Goal: Information Seeking & Learning: Compare options

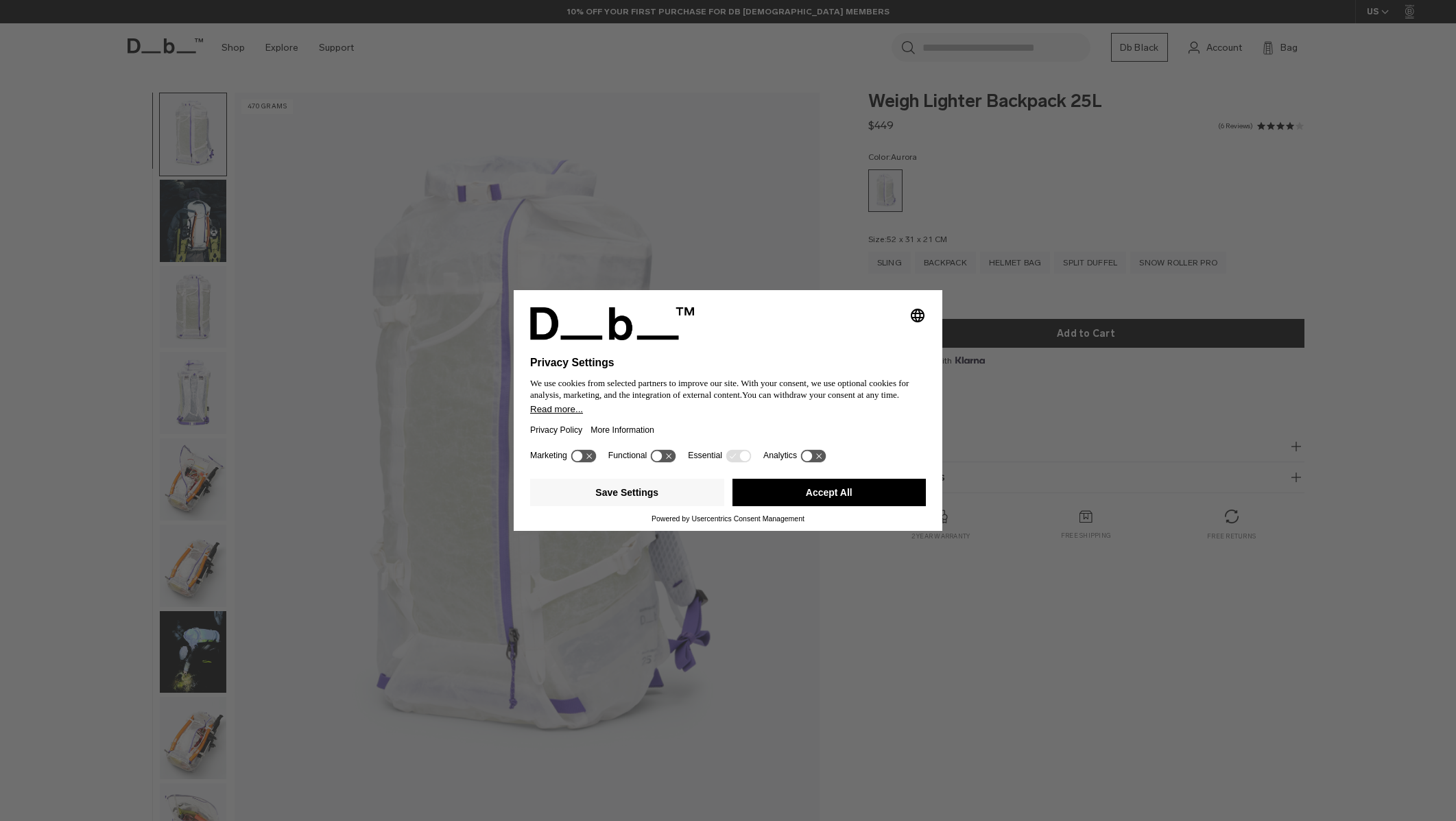
click at [588, 461] on icon at bounding box center [583, 456] width 25 height 13
click at [572, 458] on icon at bounding box center [583, 455] width 27 height 14
click at [813, 461] on icon at bounding box center [807, 455] width 10 height 10
drag, startPoint x: 827, startPoint y: 465, endPoint x: 804, endPoint y: 465, distance: 23.0
click at [825, 461] on icon at bounding box center [820, 455] width 10 height 10
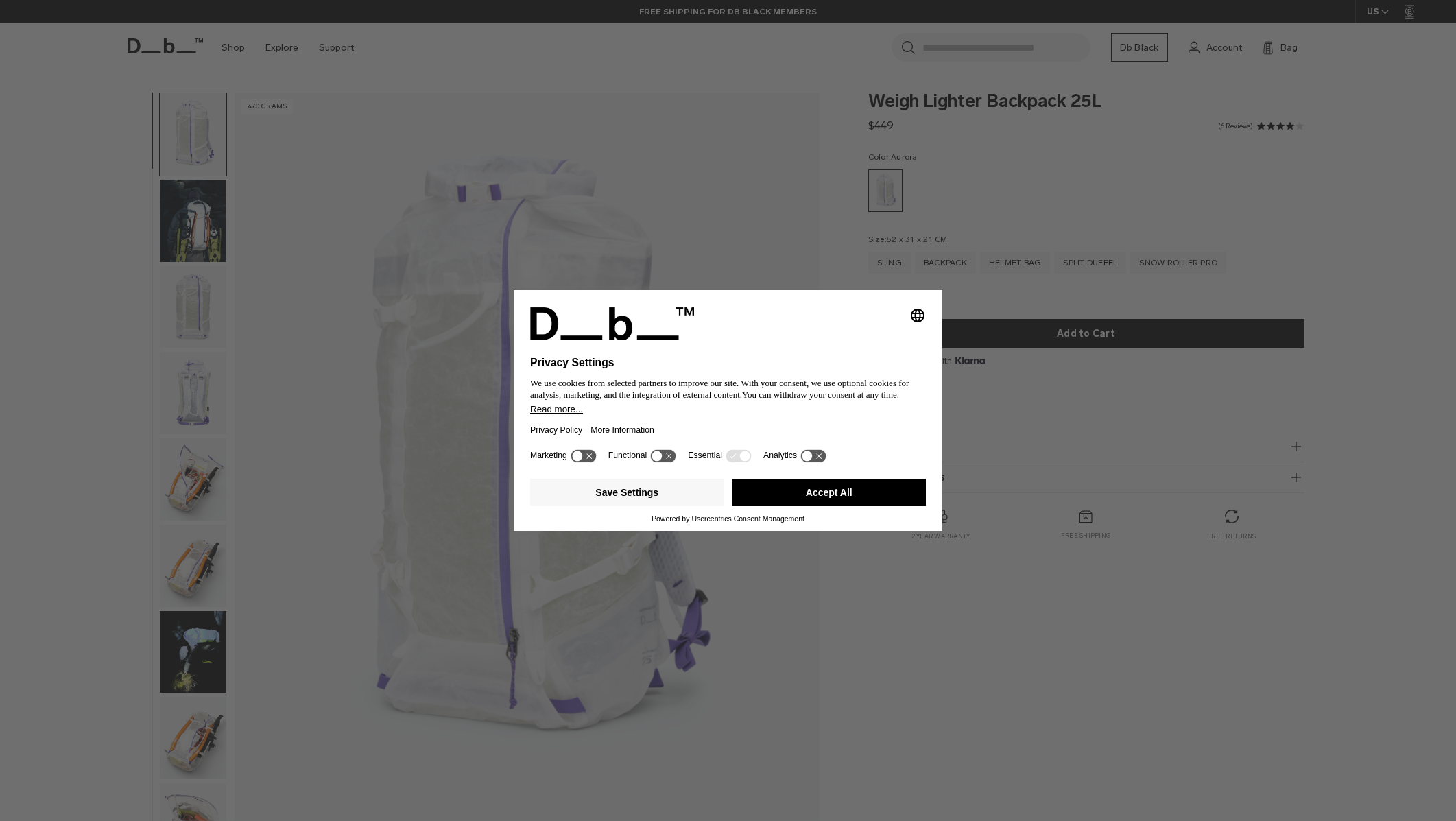
click at [746, 461] on icon at bounding box center [744, 455] width 10 height 10
click at [743, 462] on icon at bounding box center [738, 456] width 25 height 13
click at [663, 461] on icon at bounding box center [657, 455] width 10 height 10
click at [661, 458] on icon at bounding box center [658, 455] width 7 height 5
click at [574, 461] on icon at bounding box center [583, 456] width 25 height 13
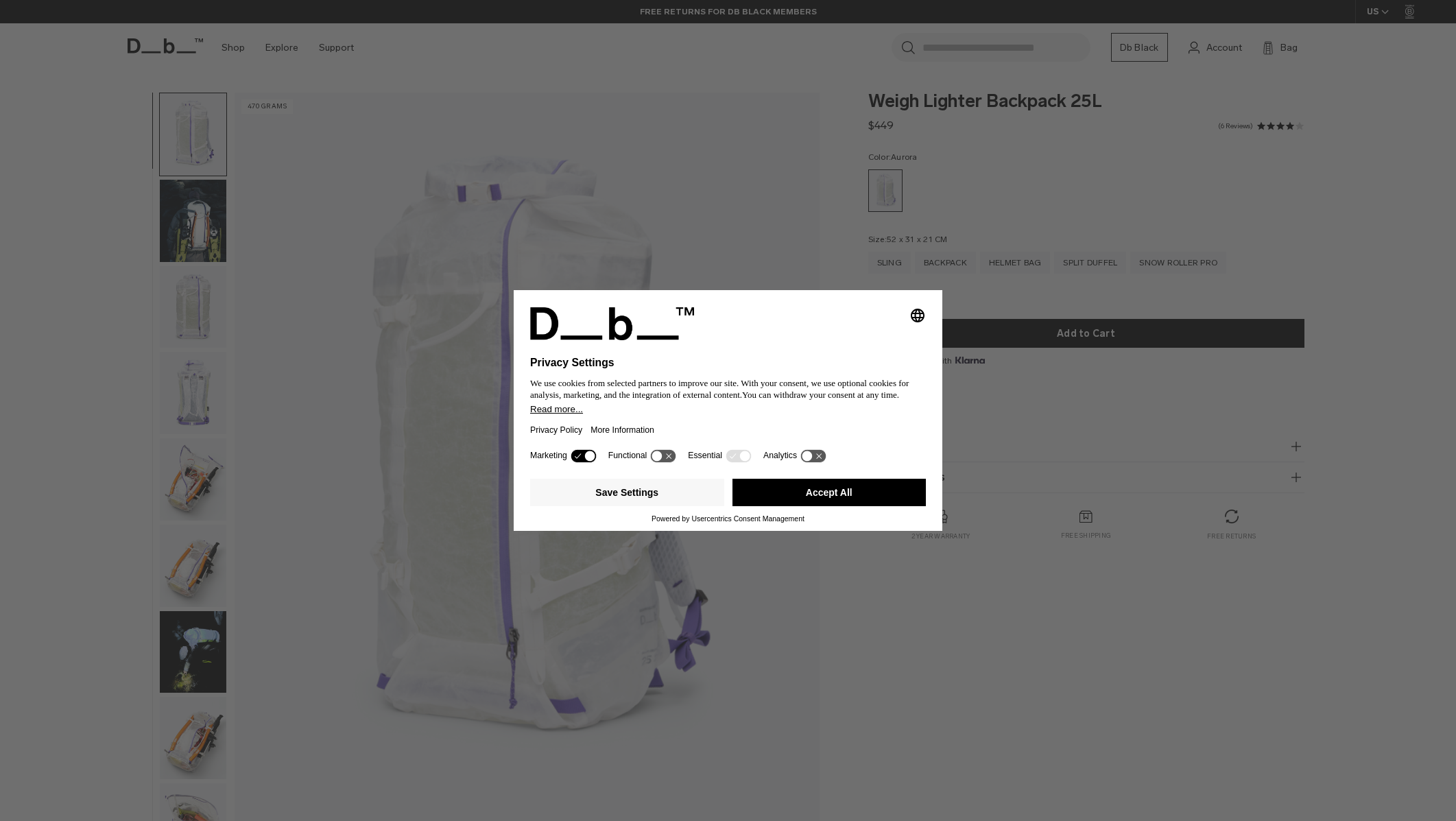
click at [574, 461] on icon at bounding box center [583, 456] width 25 height 13
click at [764, 502] on button "Accept All" at bounding box center [829, 492] width 195 height 27
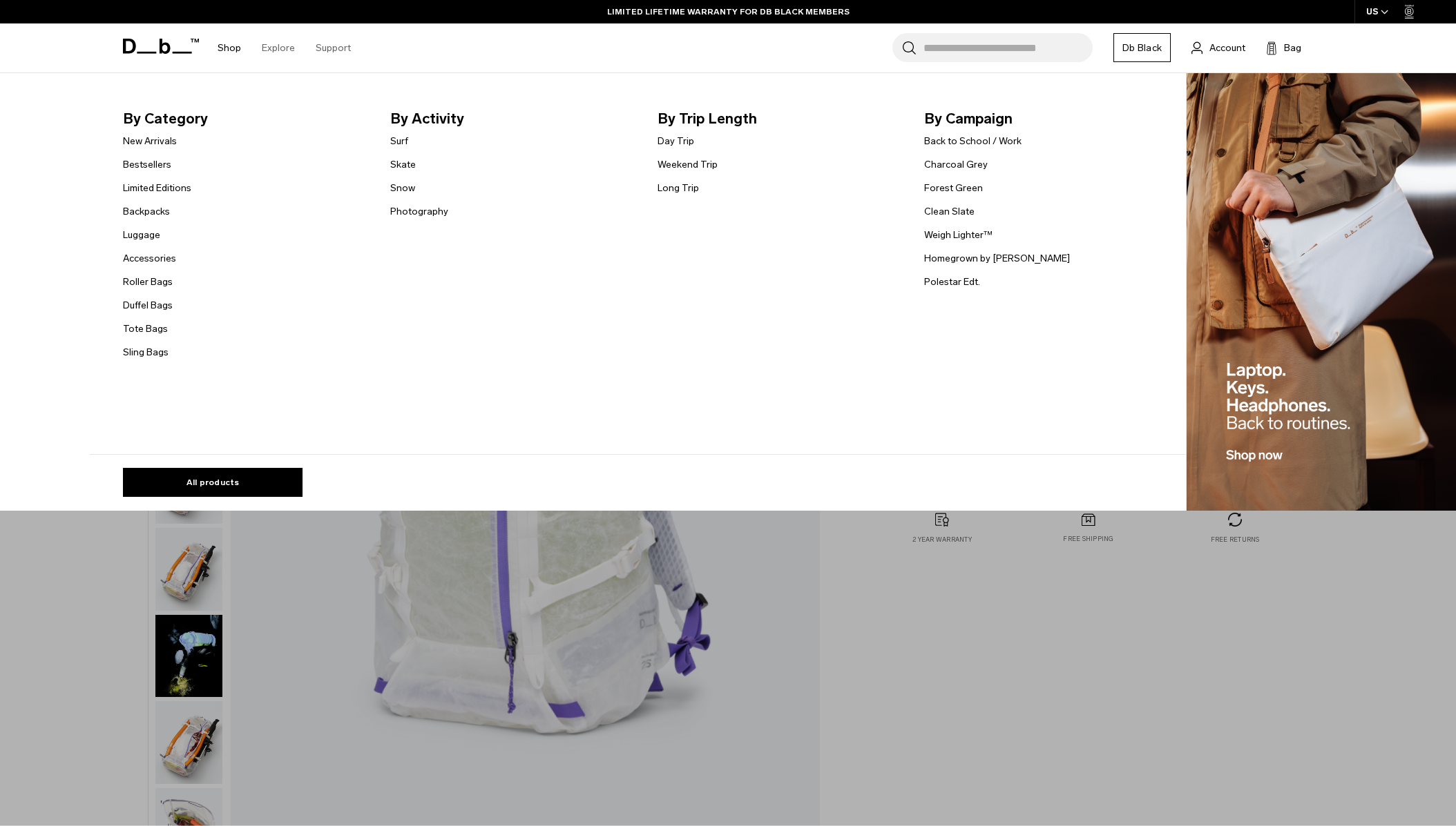
click at [235, 50] on link "Shop" at bounding box center [229, 48] width 24 height 49
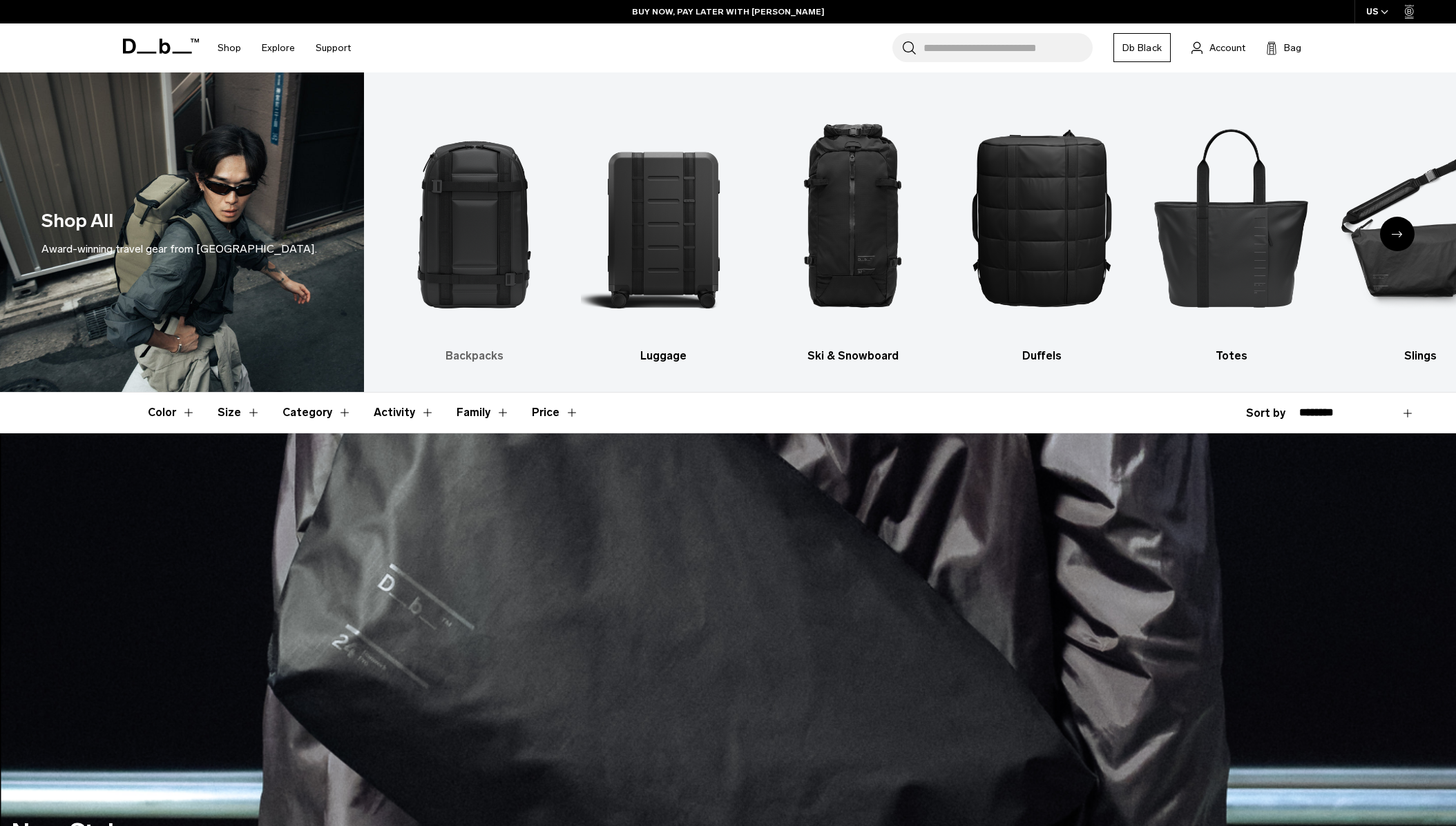
click at [474, 232] on img "1 / 10" at bounding box center [474, 218] width 165 height 248
click at [476, 360] on h3 "Backpacks" at bounding box center [474, 357] width 165 height 17
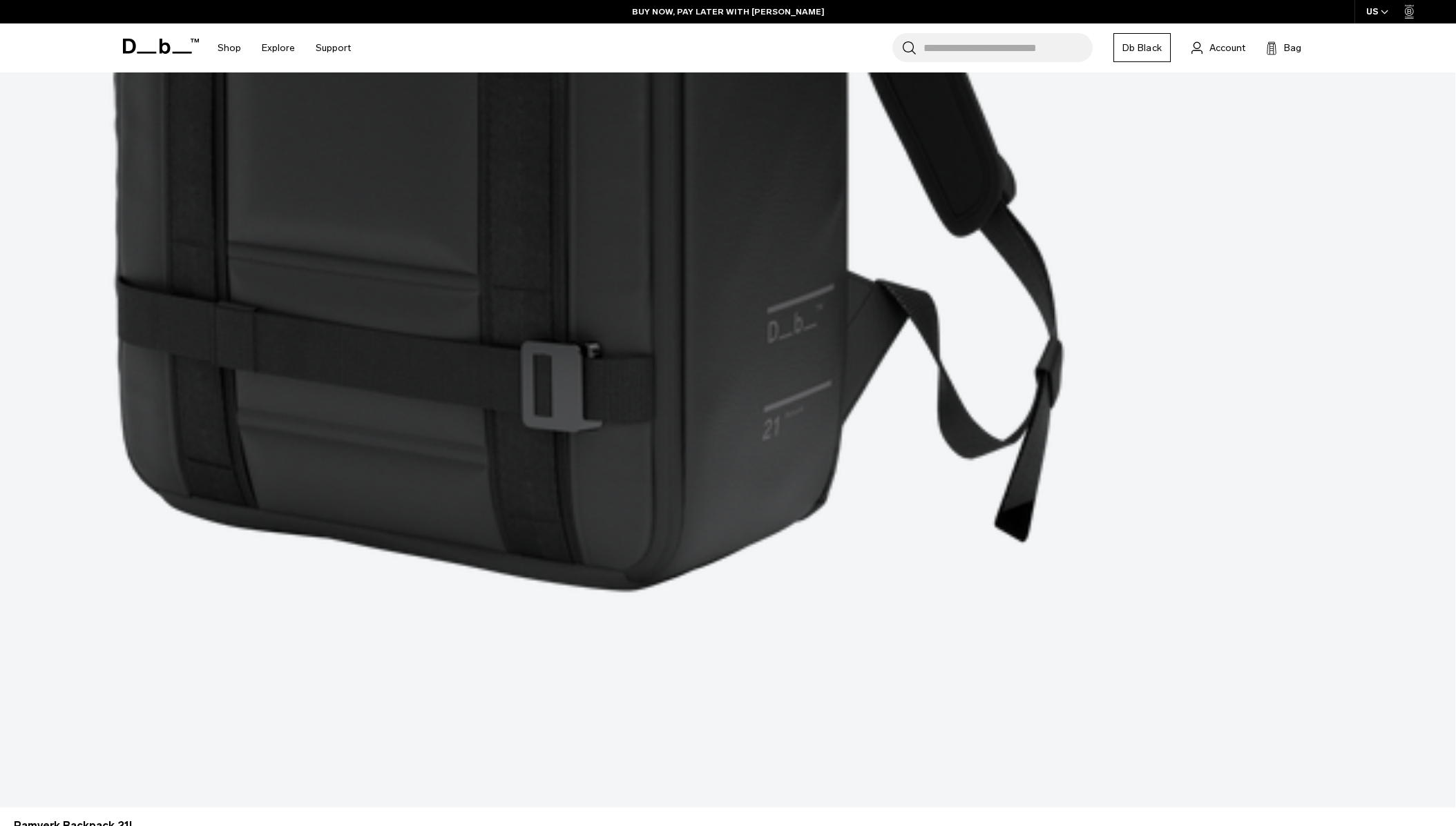
scroll to position [4624, 0]
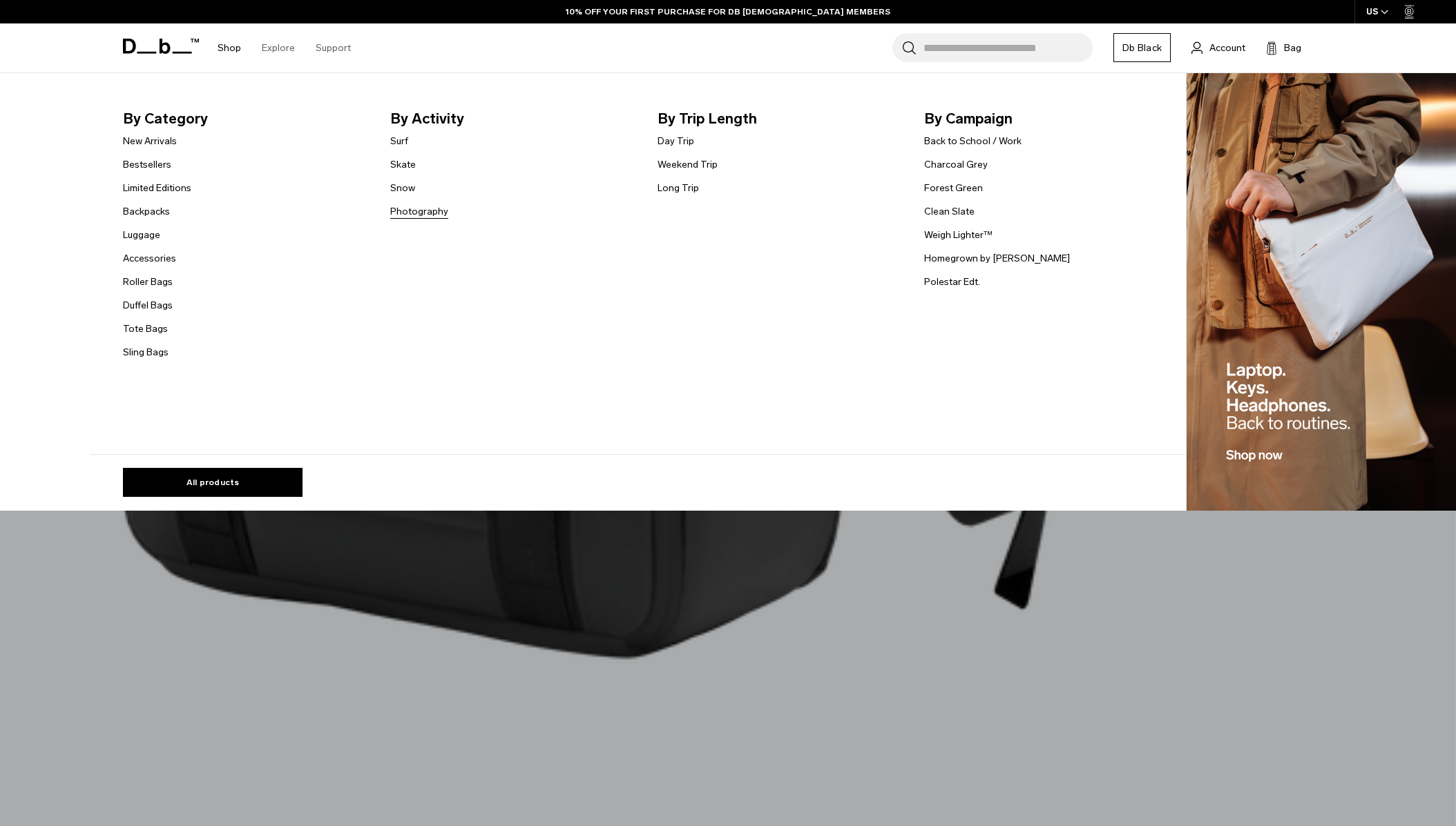
click at [410, 215] on link "Photography" at bounding box center [418, 211] width 58 height 14
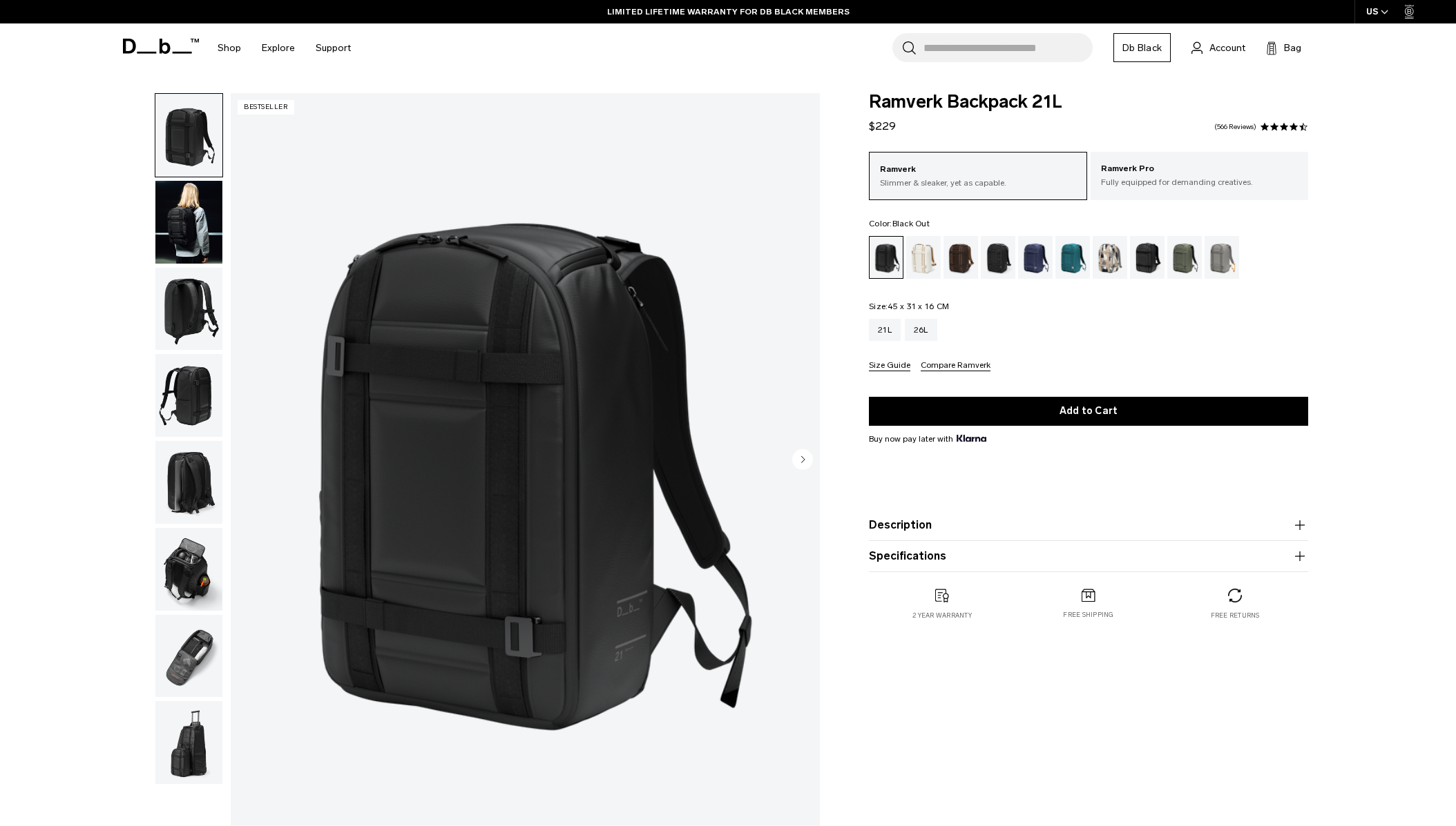
click at [191, 565] on img "button" at bounding box center [188, 570] width 67 height 83
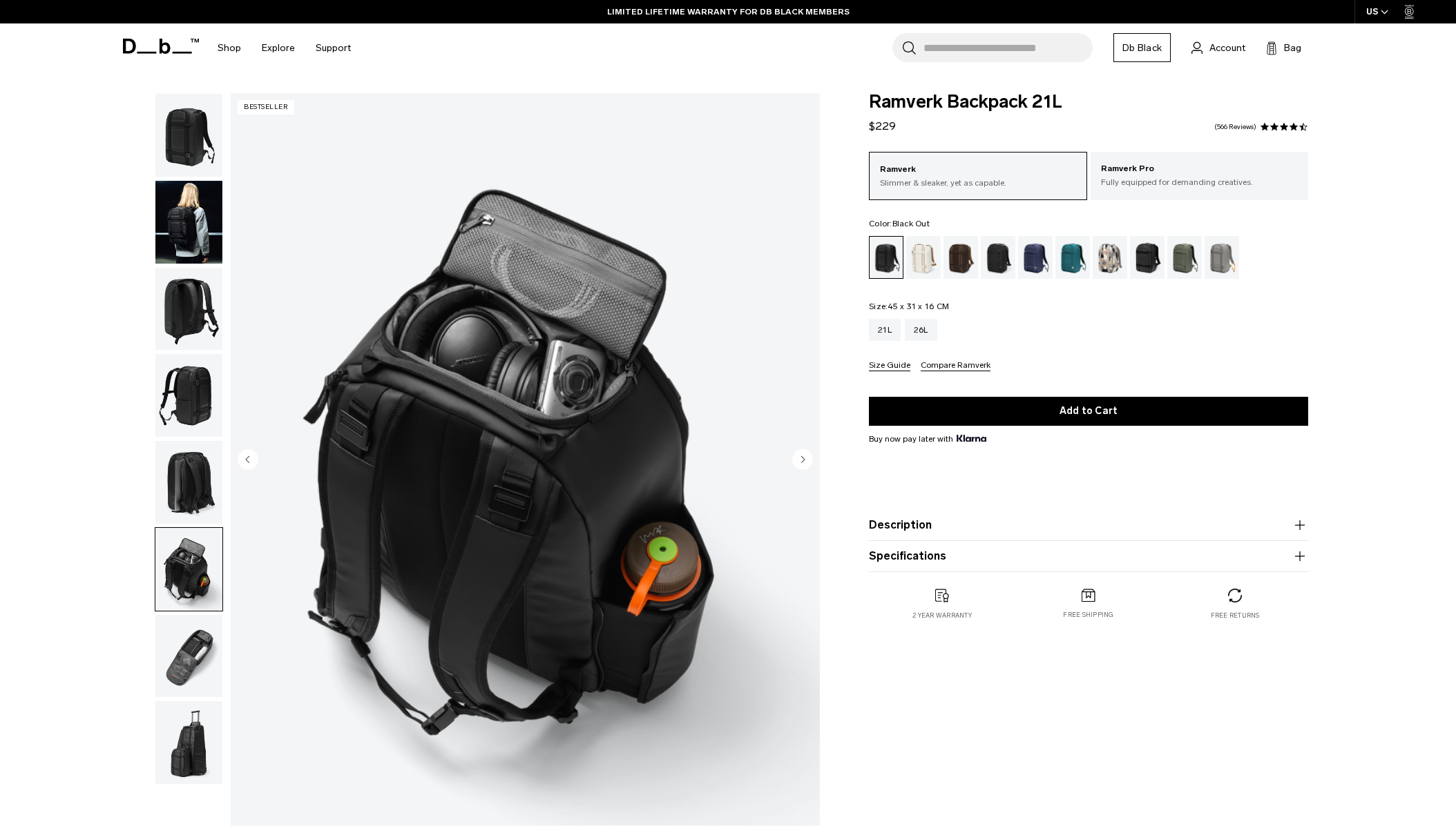
click at [197, 637] on img "button" at bounding box center [188, 657] width 67 height 83
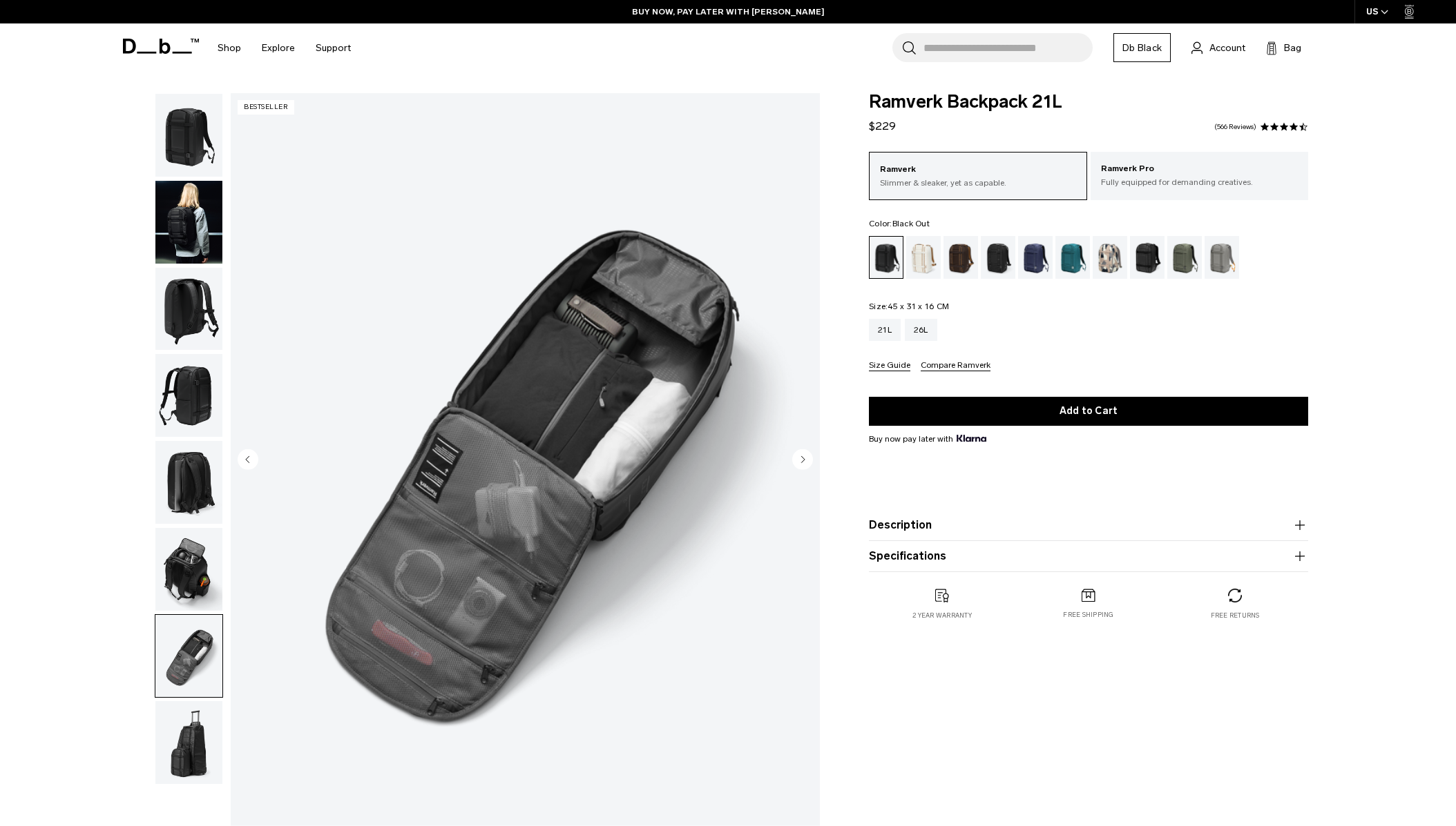
click at [204, 499] on img "button" at bounding box center [188, 483] width 67 height 83
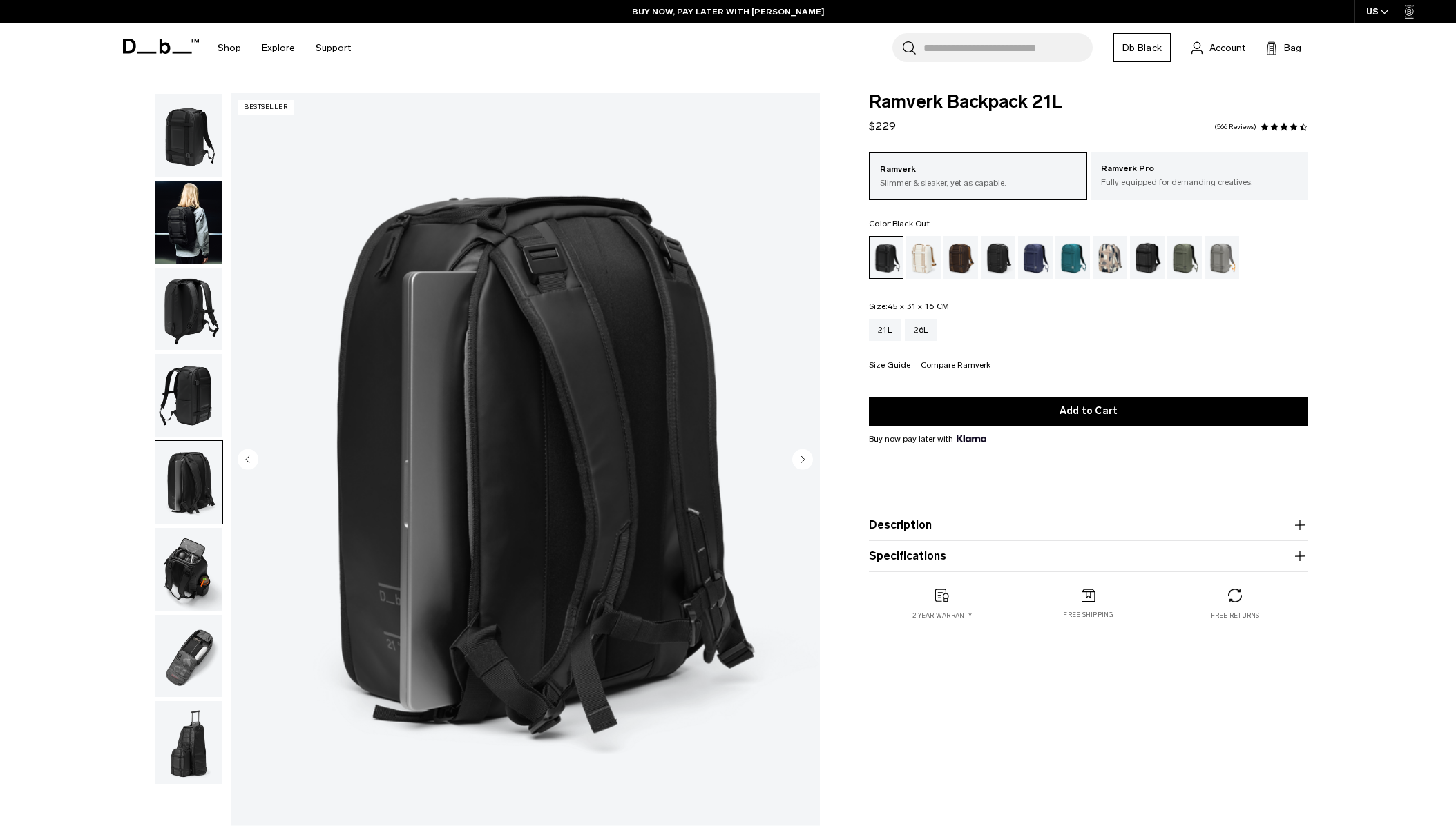
click at [194, 735] on img "button" at bounding box center [188, 743] width 67 height 83
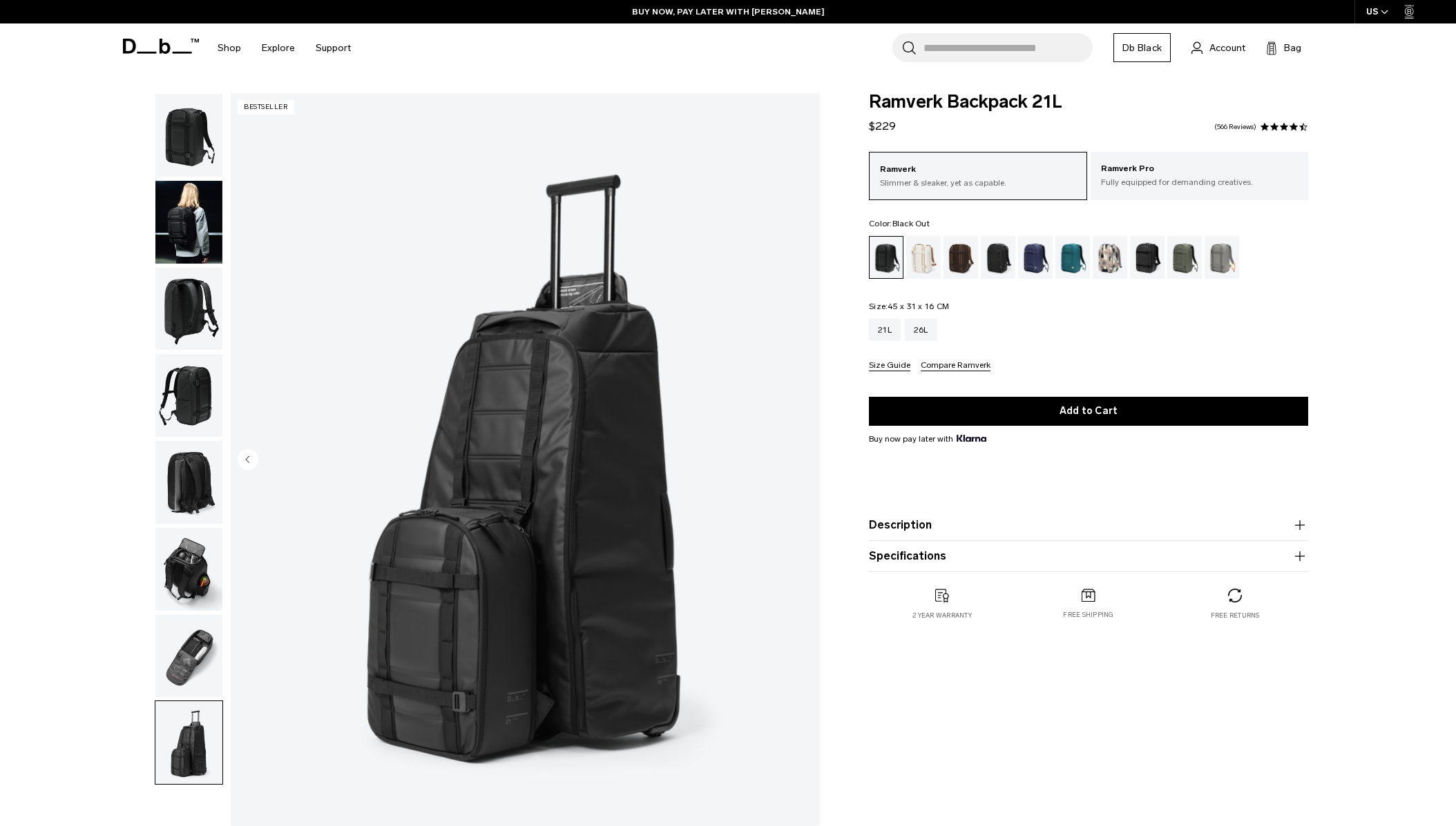
click at [191, 663] on img "button" at bounding box center [188, 657] width 67 height 83
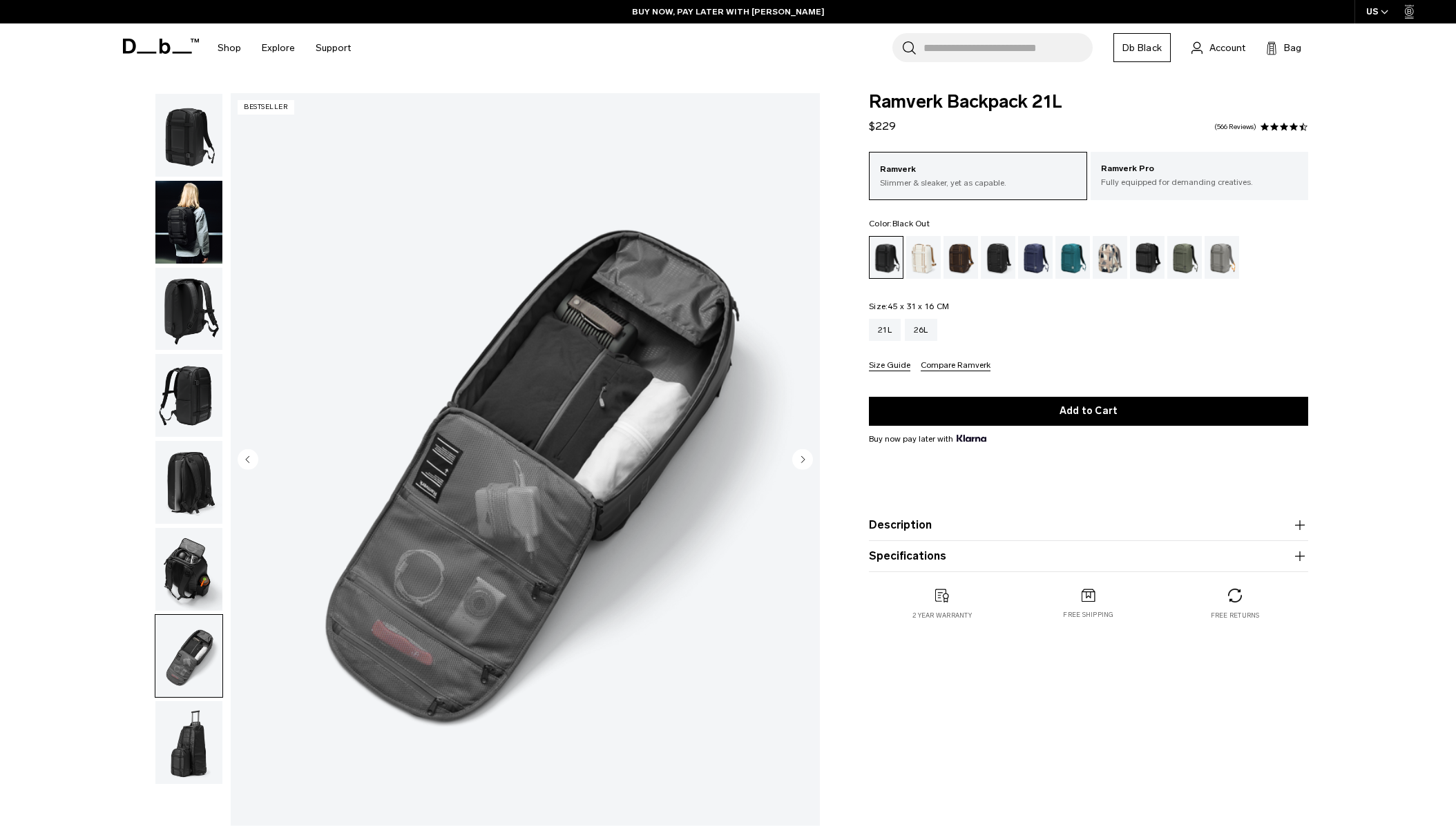
click at [187, 226] on img "button" at bounding box center [188, 222] width 67 height 83
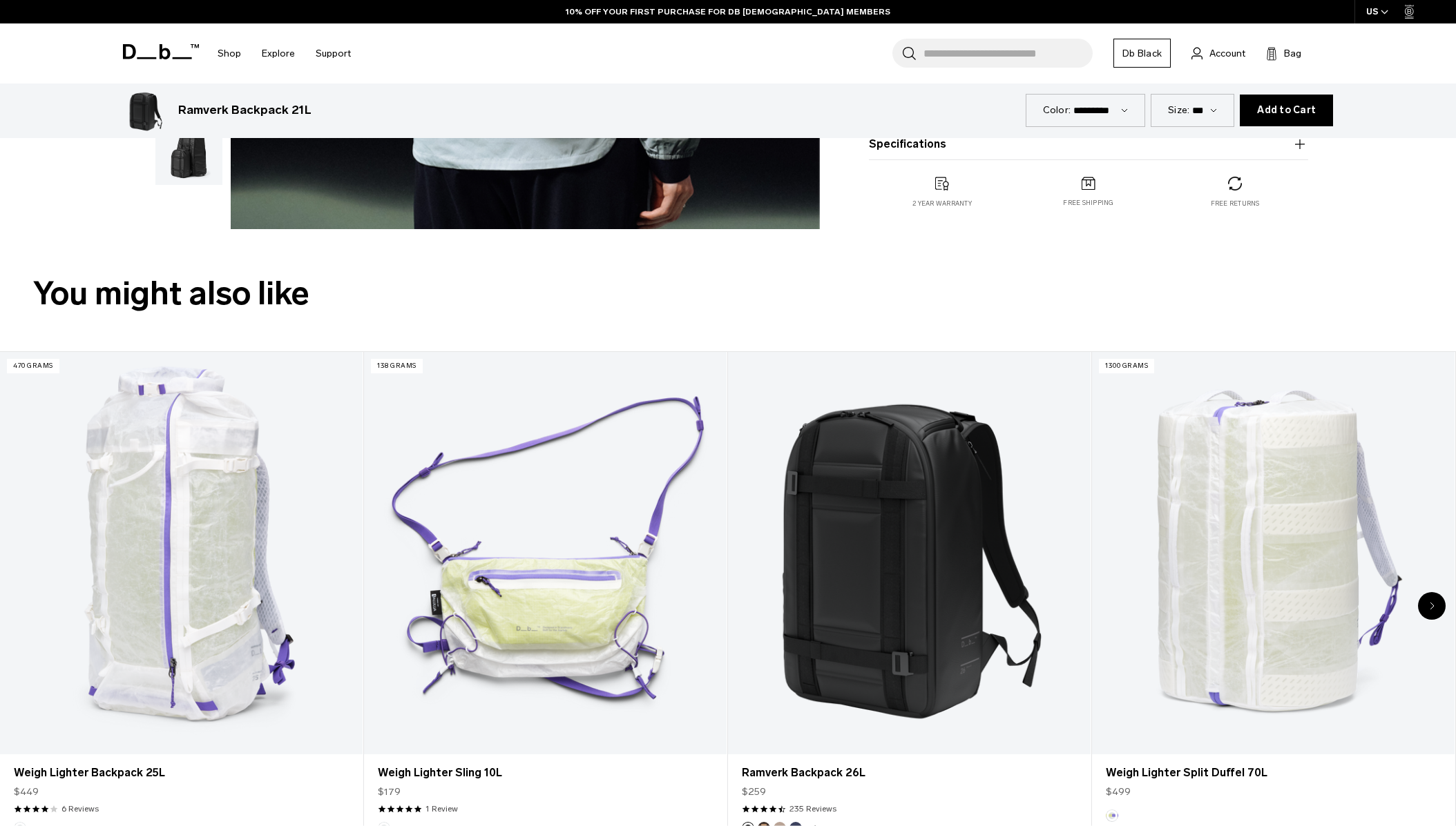
scroll to position [653, 0]
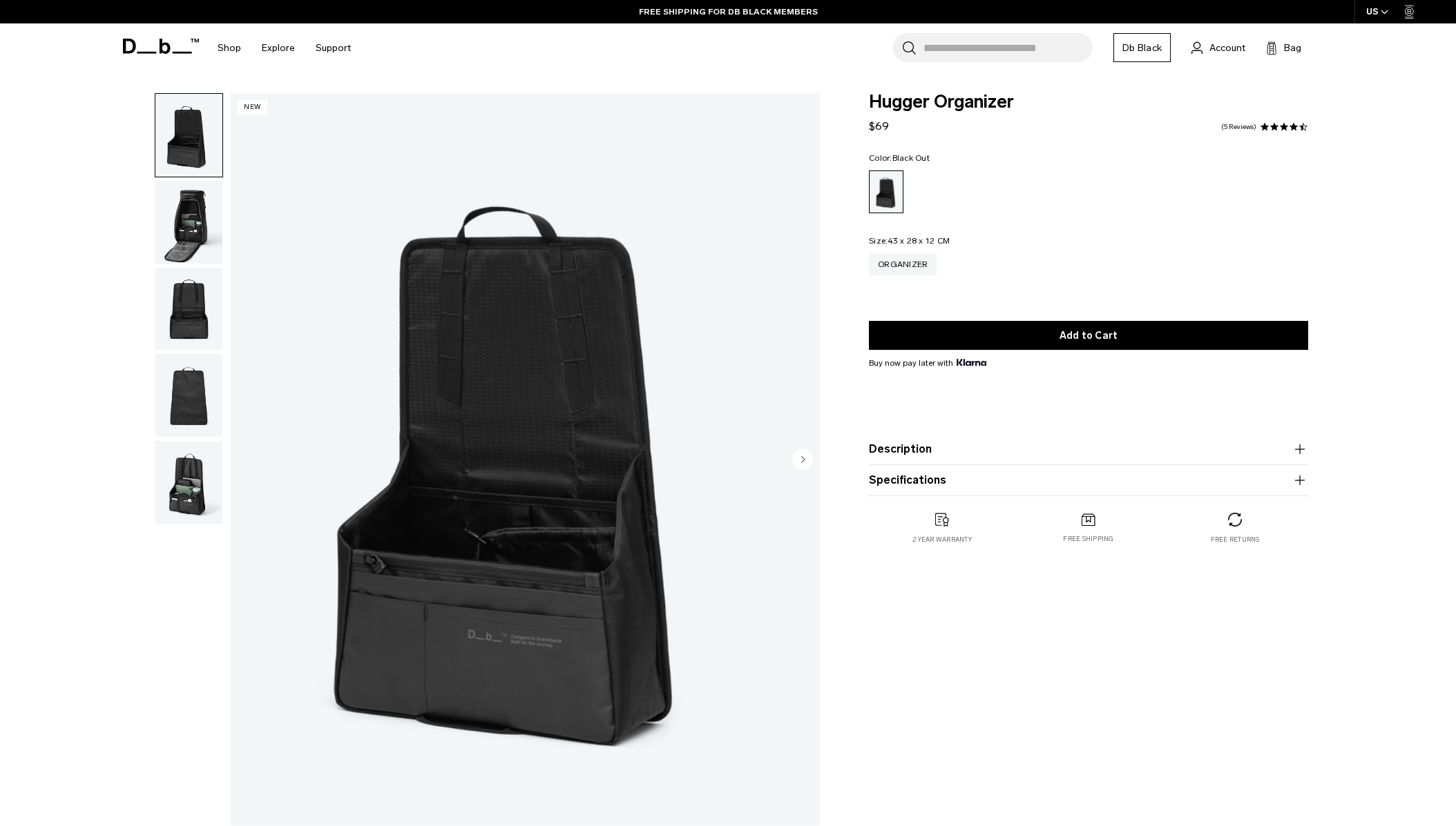
click at [204, 219] on img "button" at bounding box center [188, 222] width 67 height 83
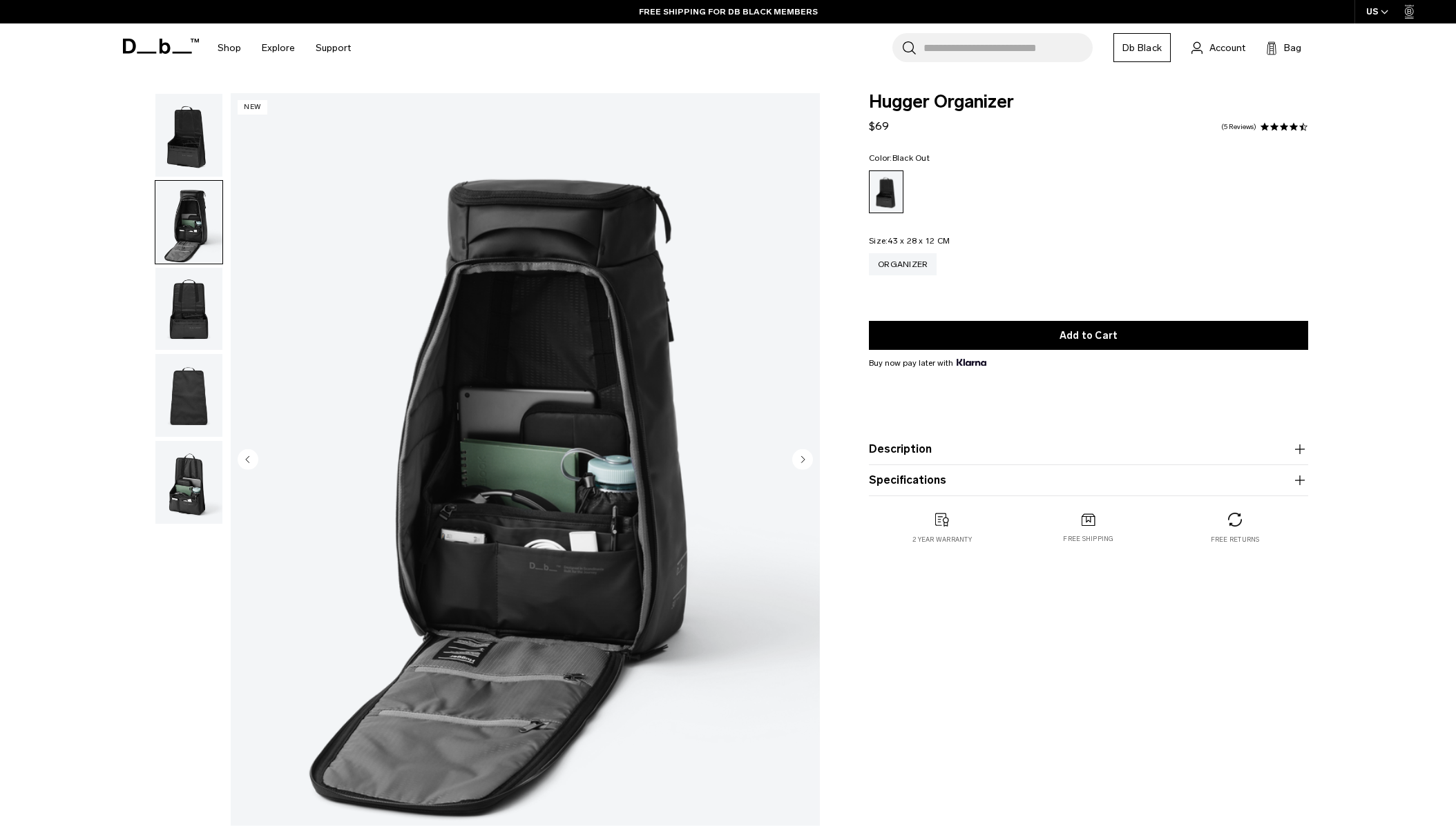
click at [187, 396] on img "button" at bounding box center [188, 395] width 67 height 83
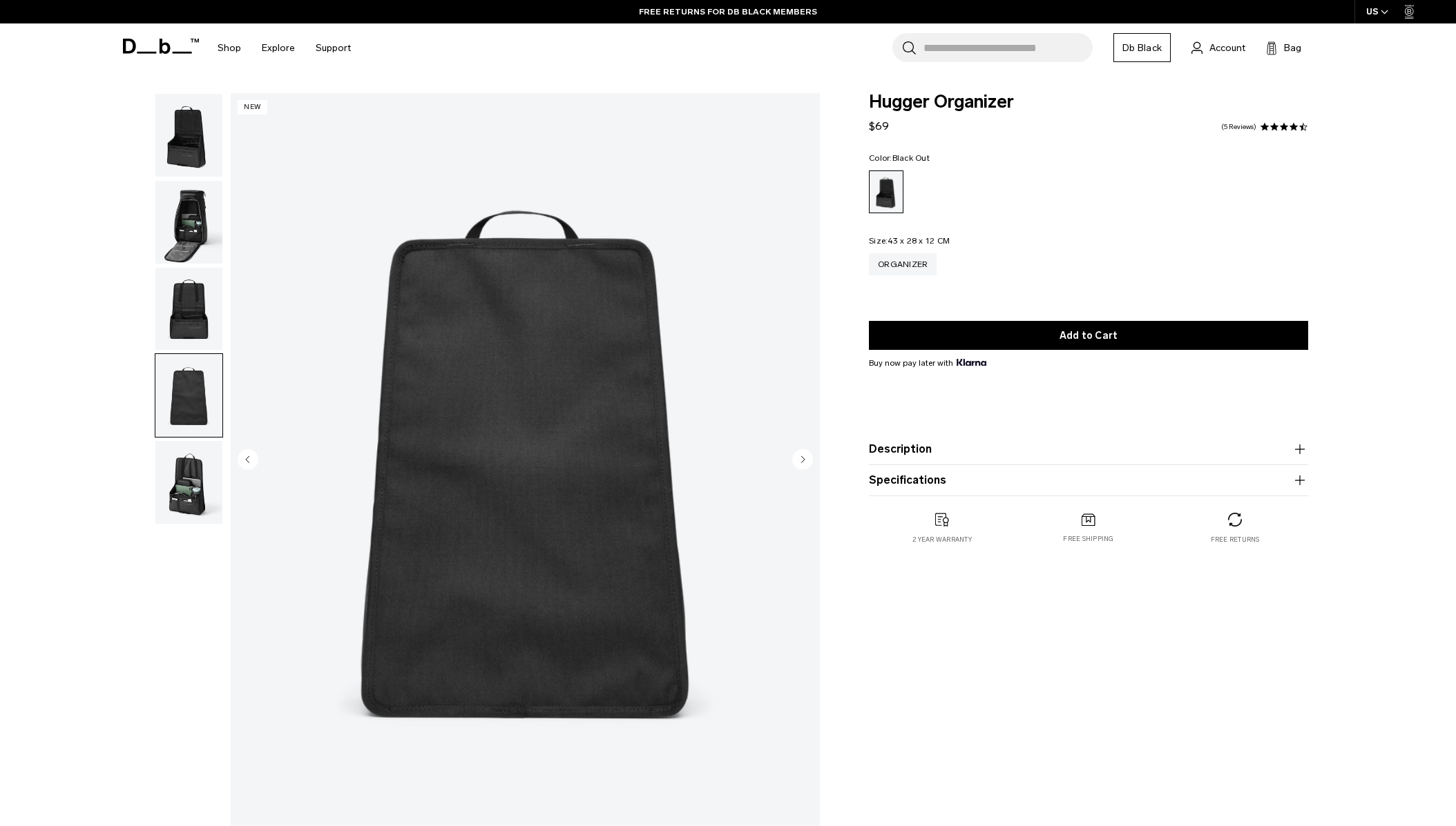
click at [180, 474] on img "button" at bounding box center [188, 483] width 67 height 83
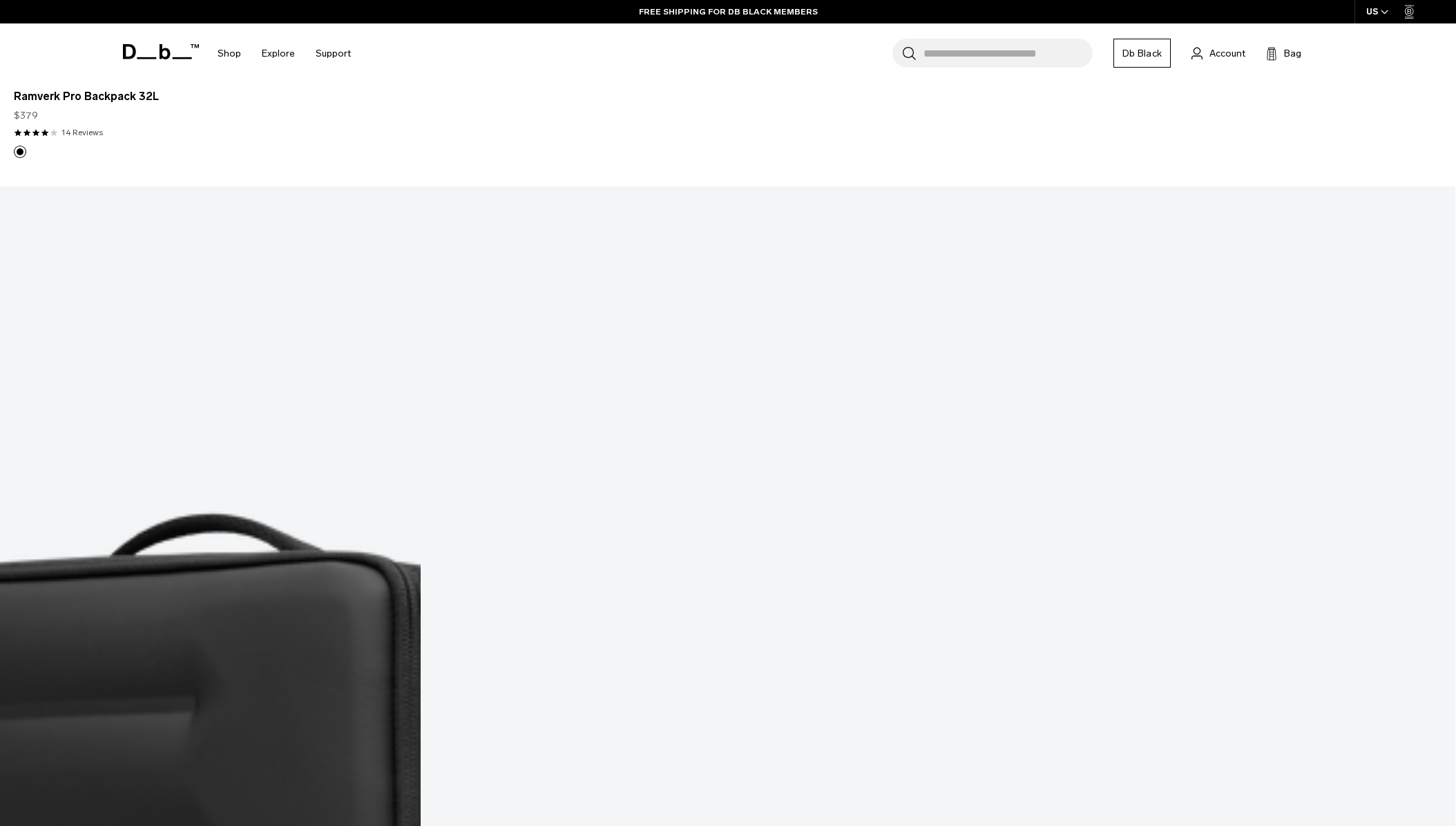
scroll to position [3698, 0]
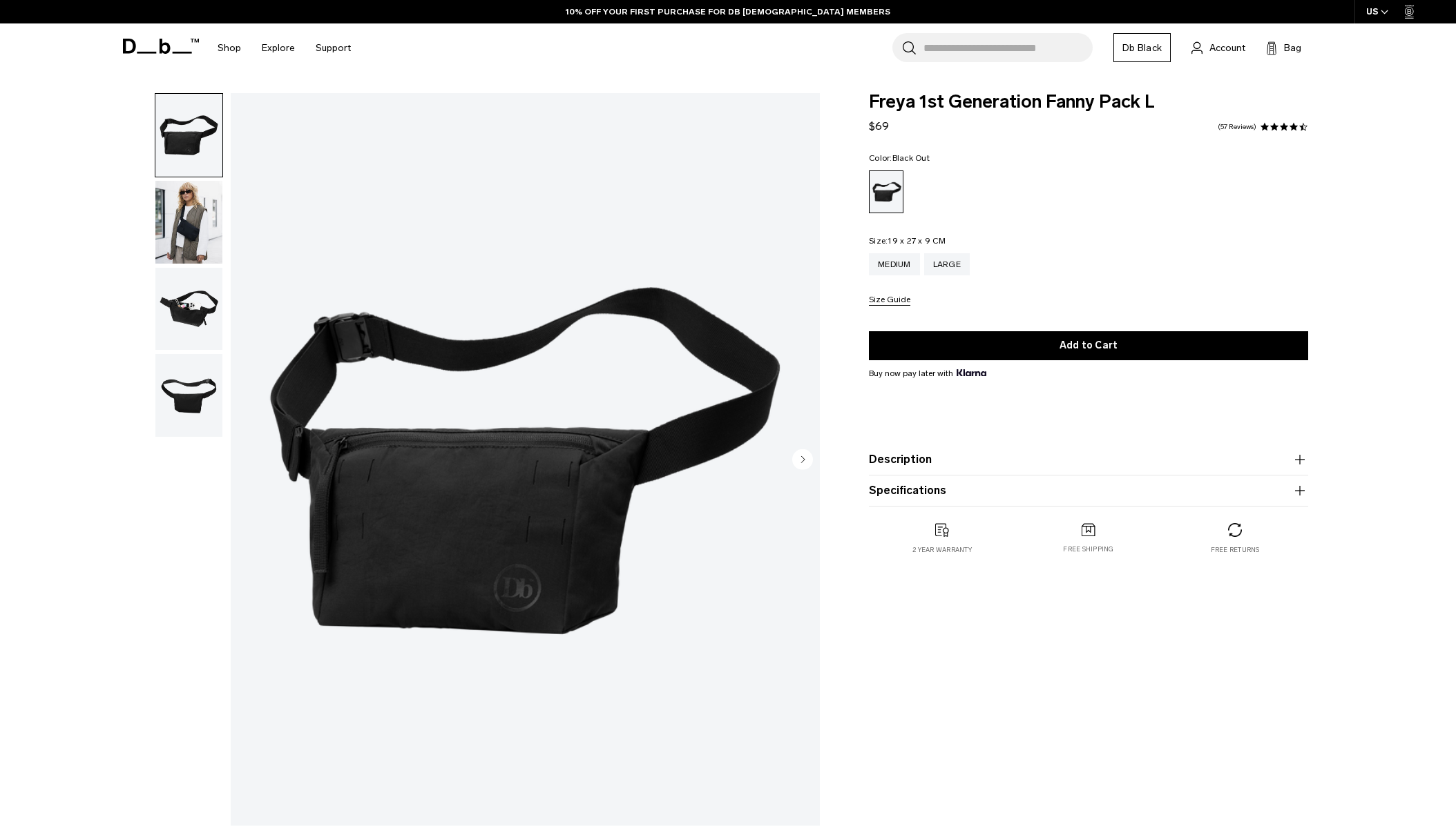
drag, startPoint x: 162, startPoint y: 208, endPoint x: 166, endPoint y: 222, distance: 14.6
click at [162, 209] on img "button" at bounding box center [188, 222] width 67 height 83
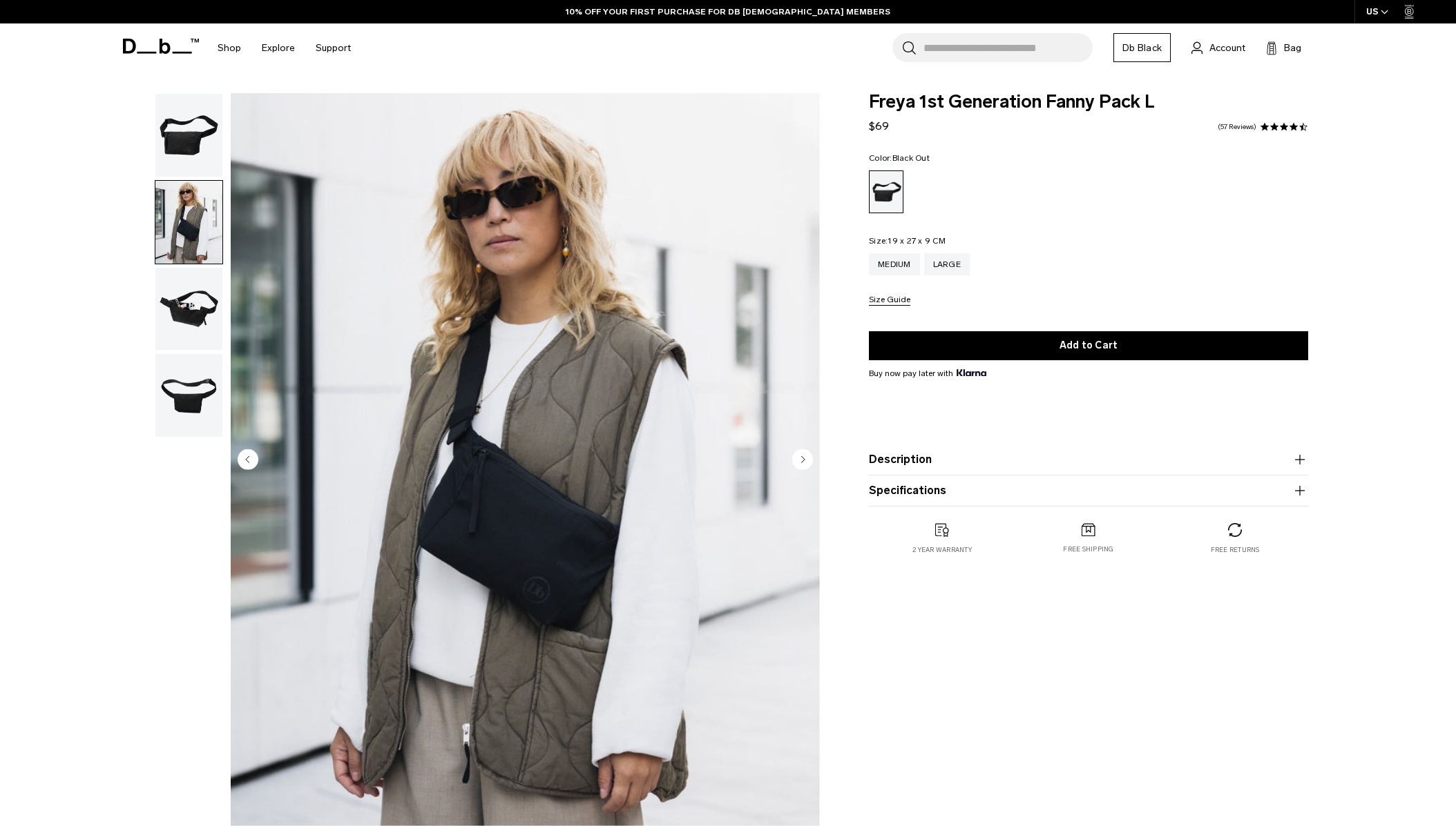
click at [178, 322] on img "button" at bounding box center [188, 309] width 67 height 83
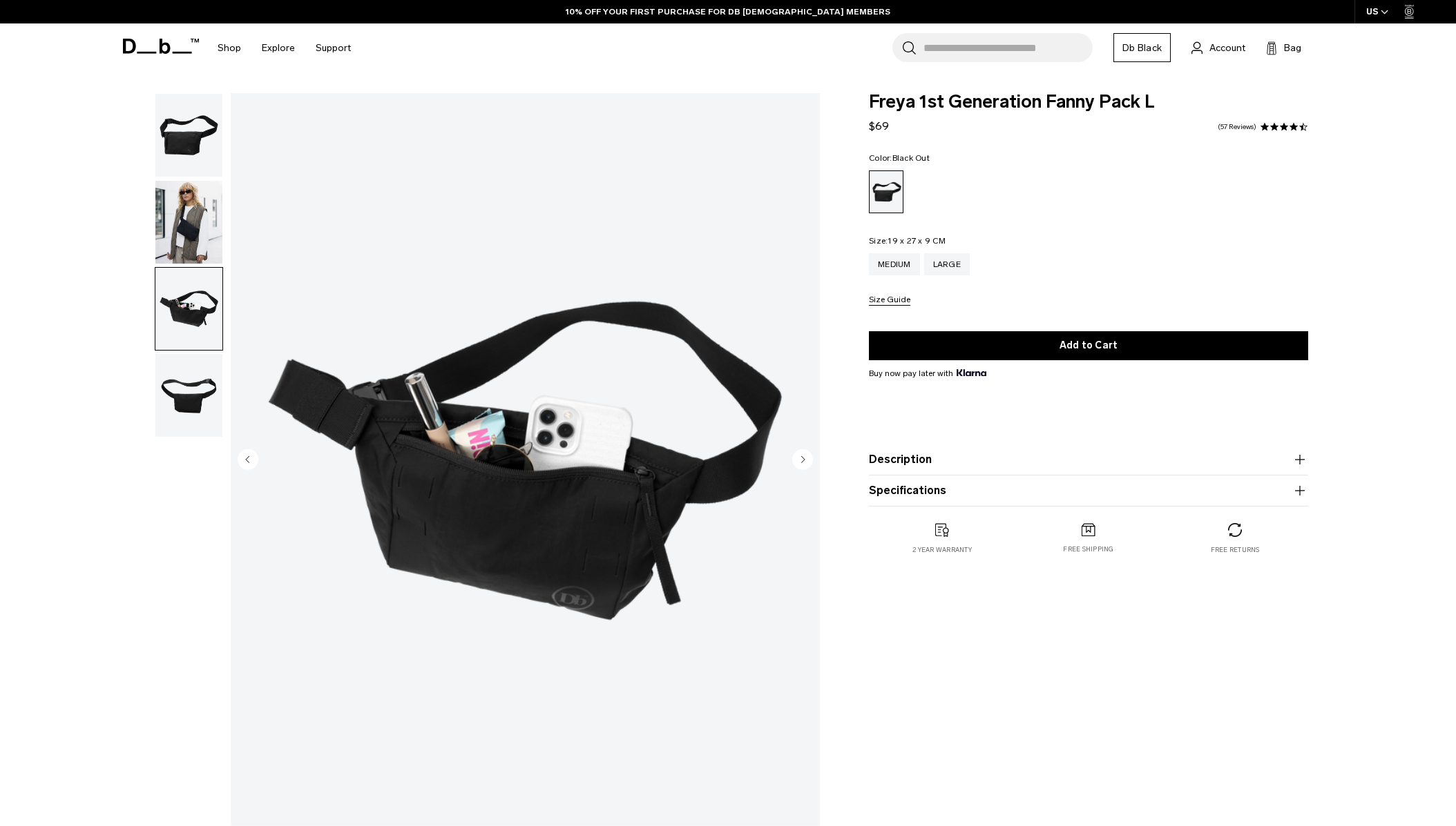
click at [184, 397] on img "button" at bounding box center [188, 395] width 67 height 83
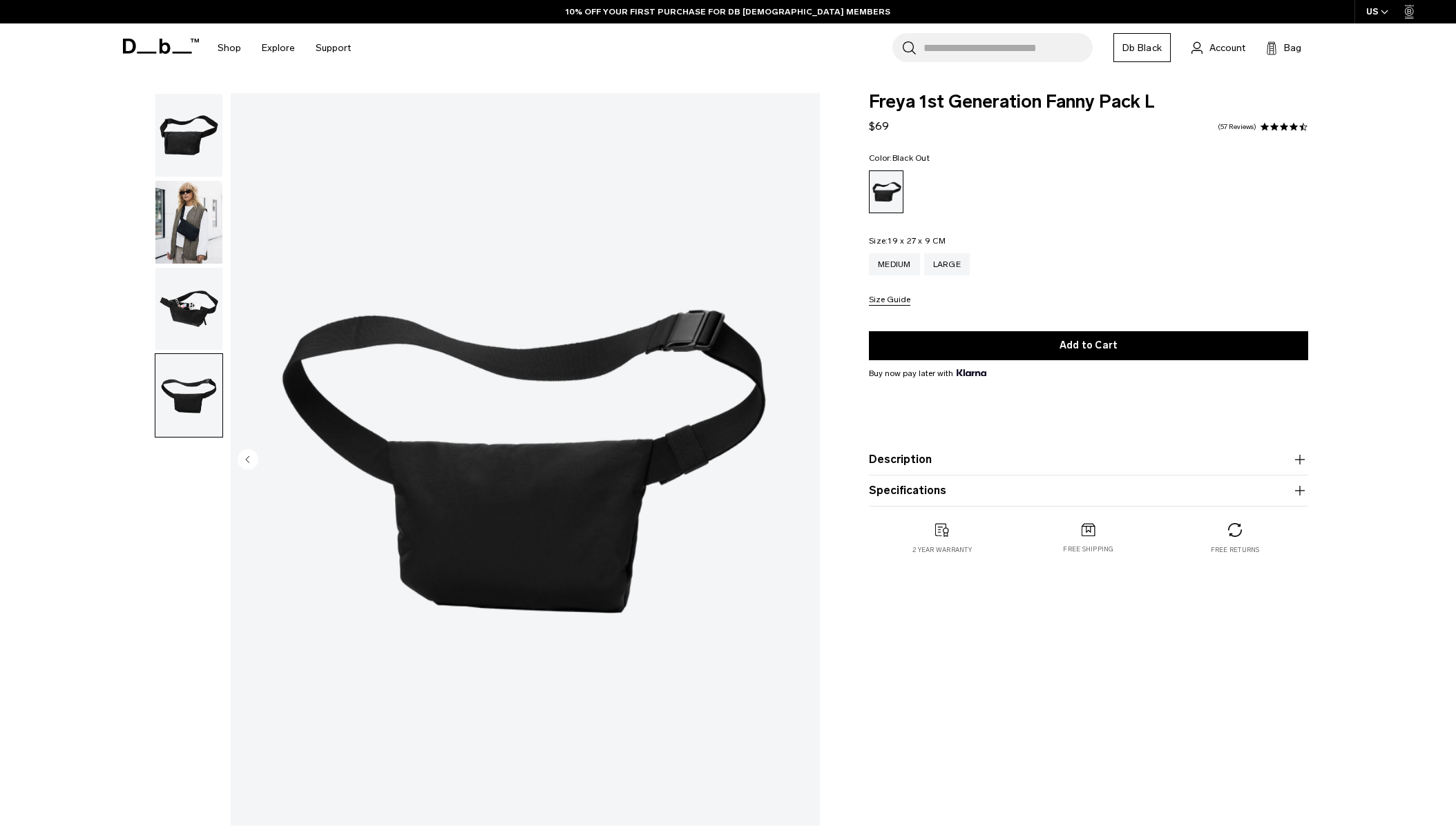
click at [185, 322] on img "button" at bounding box center [188, 309] width 67 height 83
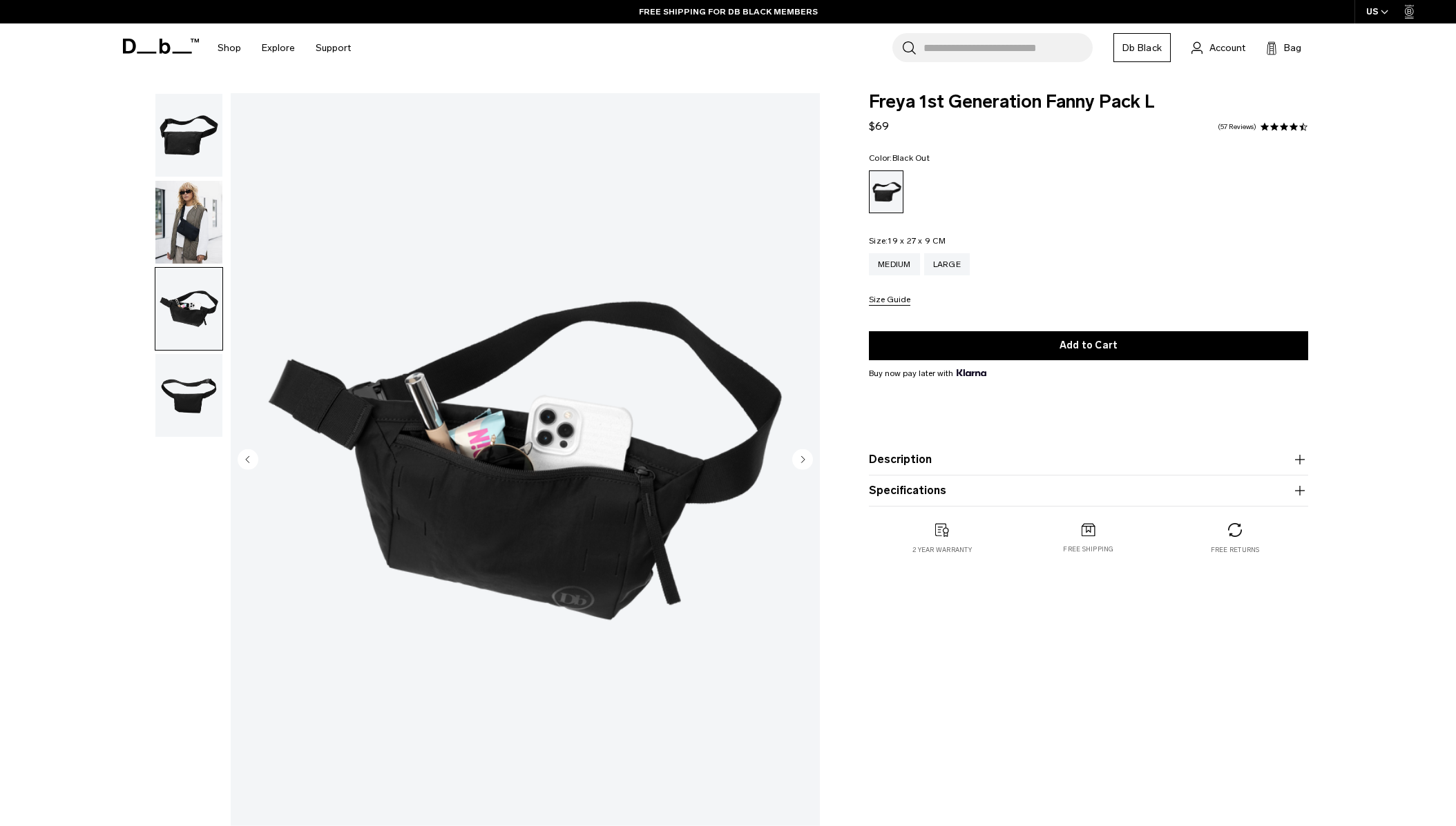
click at [182, 244] on img "button" at bounding box center [188, 222] width 67 height 83
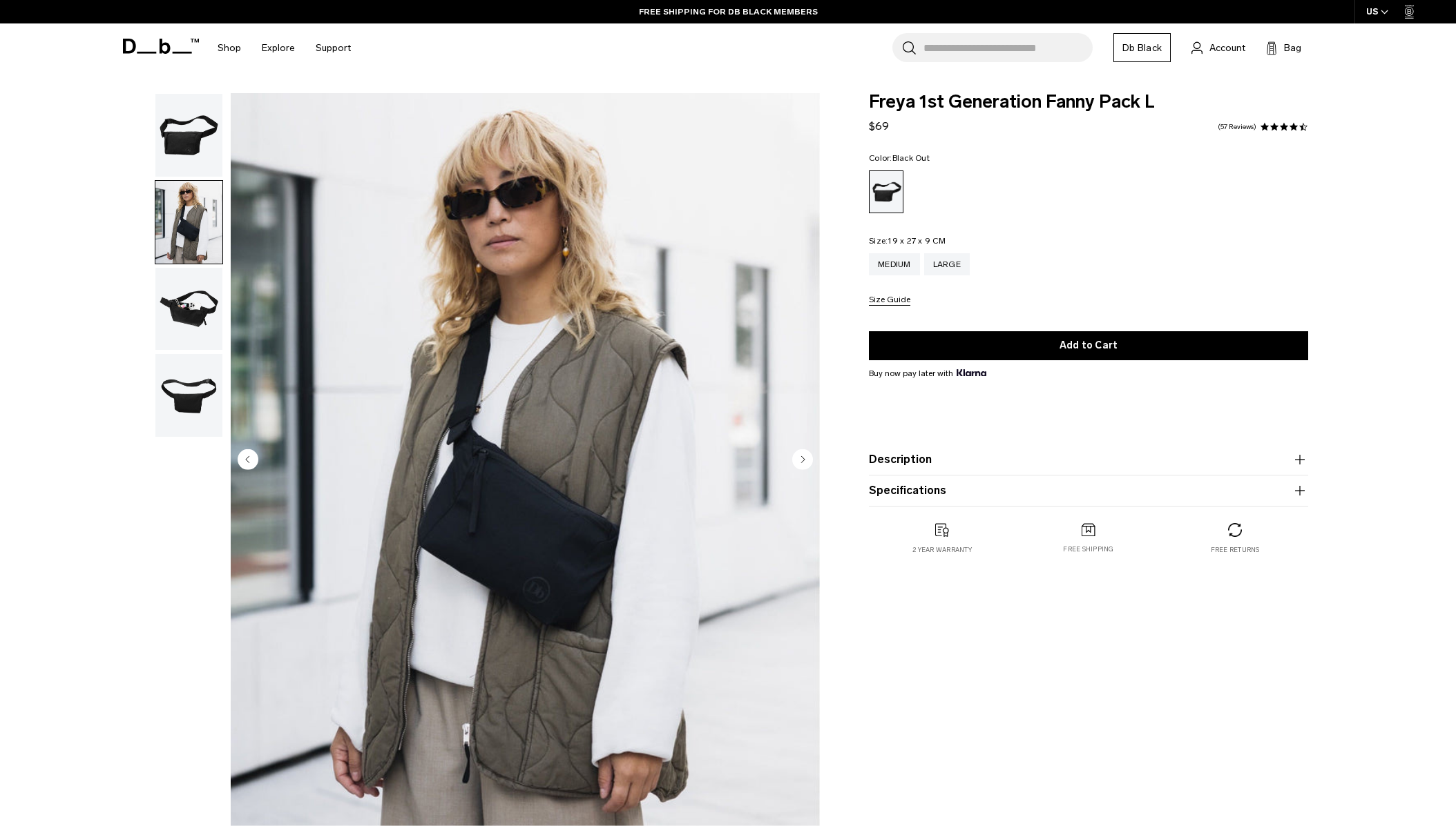
click at [184, 147] on img "button" at bounding box center [188, 135] width 67 height 83
